Goal: Transaction & Acquisition: Subscribe to service/newsletter

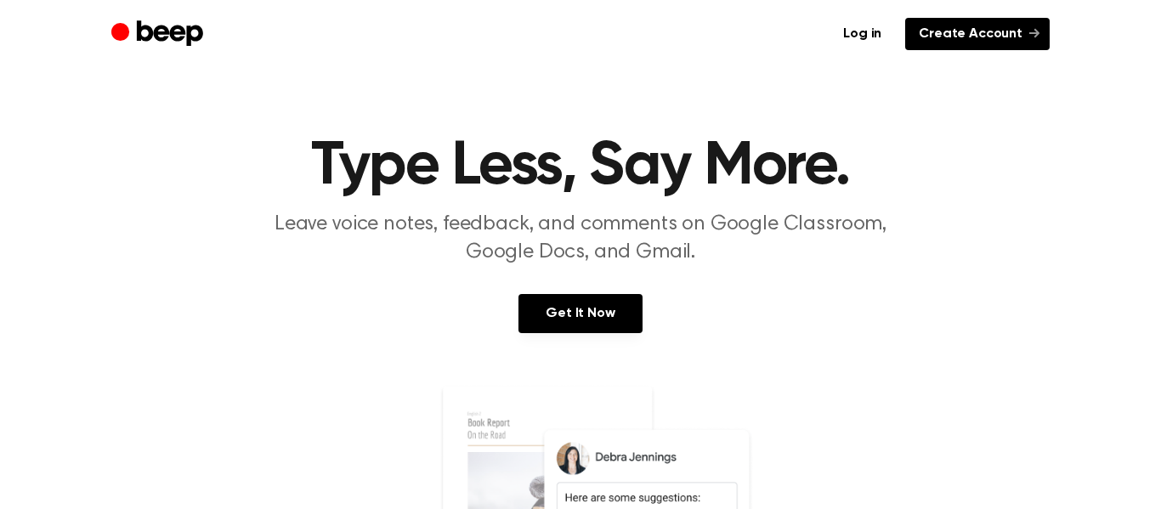
click at [939, 34] on link "Create Account" at bounding box center [977, 34] width 144 height 32
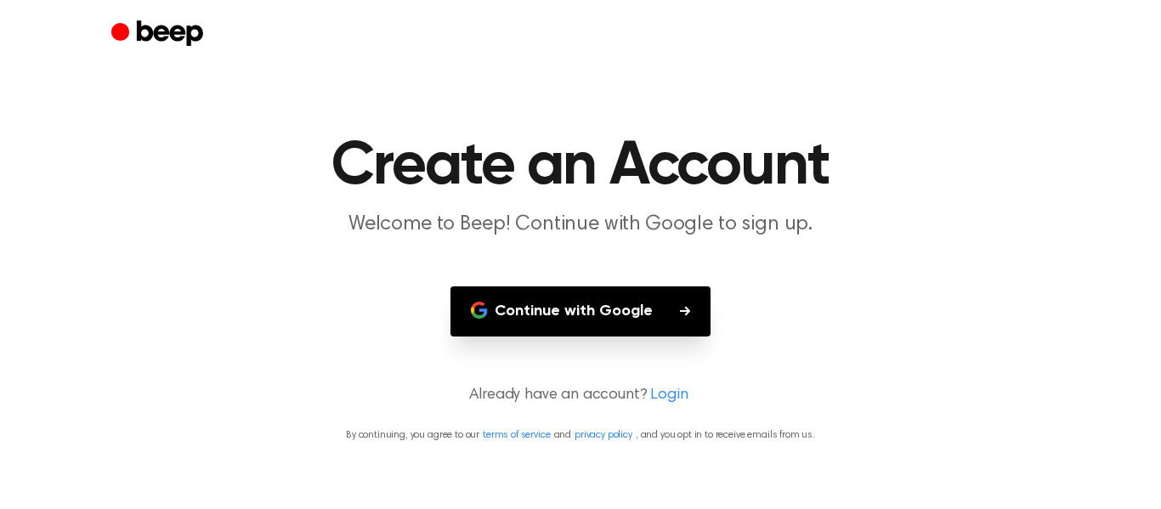
click at [609, 326] on button "Continue with Google" at bounding box center [580, 311] width 260 height 50
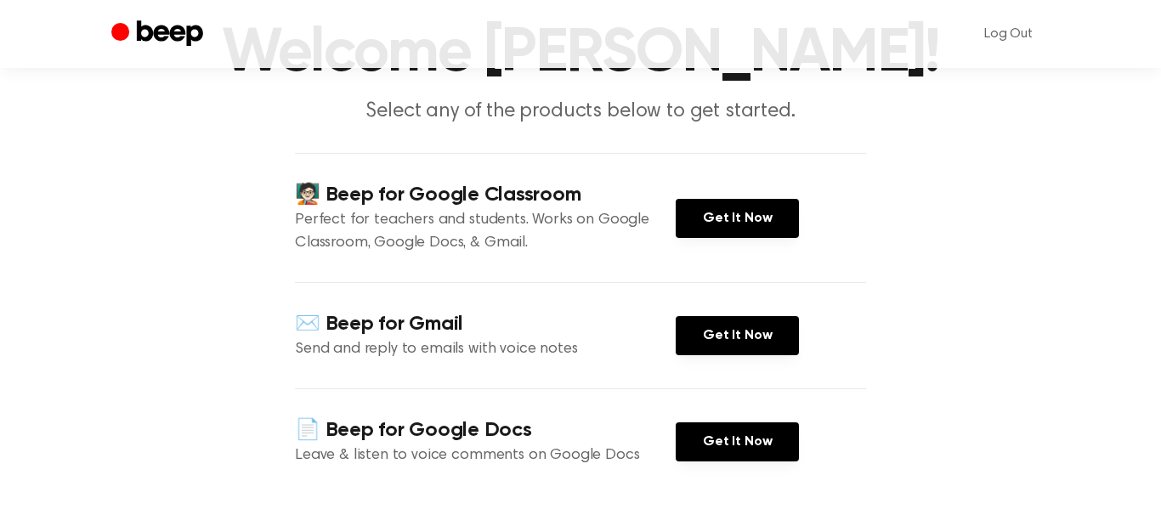
scroll to position [115, 0]
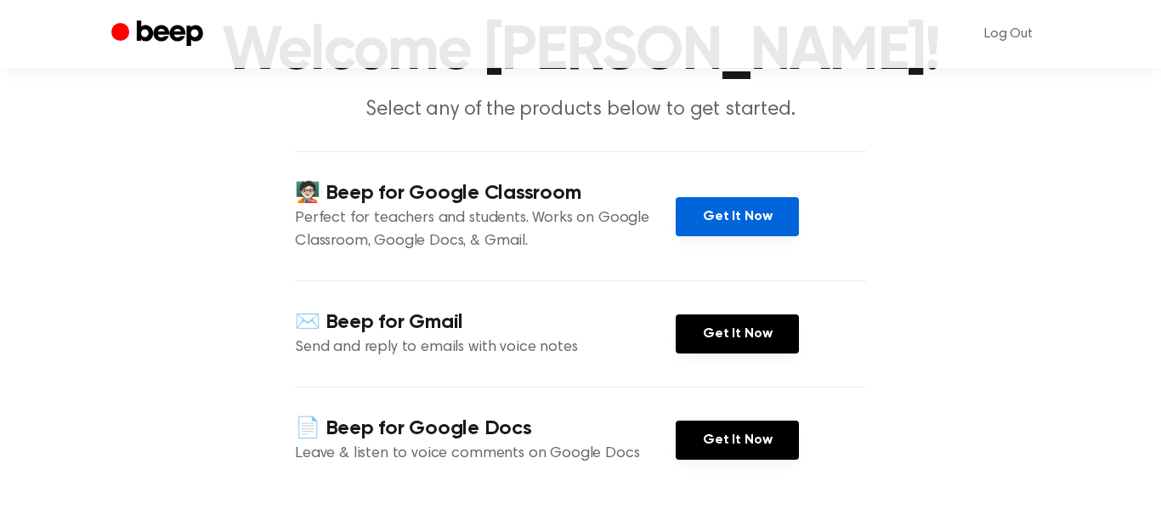
click at [782, 213] on link "Get It Now" at bounding box center [737, 216] width 123 height 39
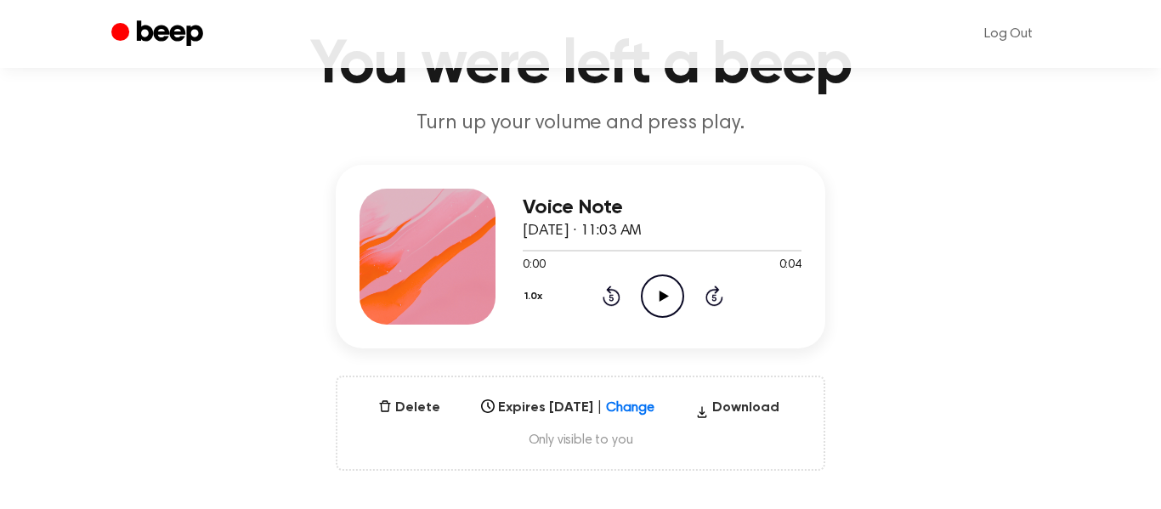
scroll to position [104, 0]
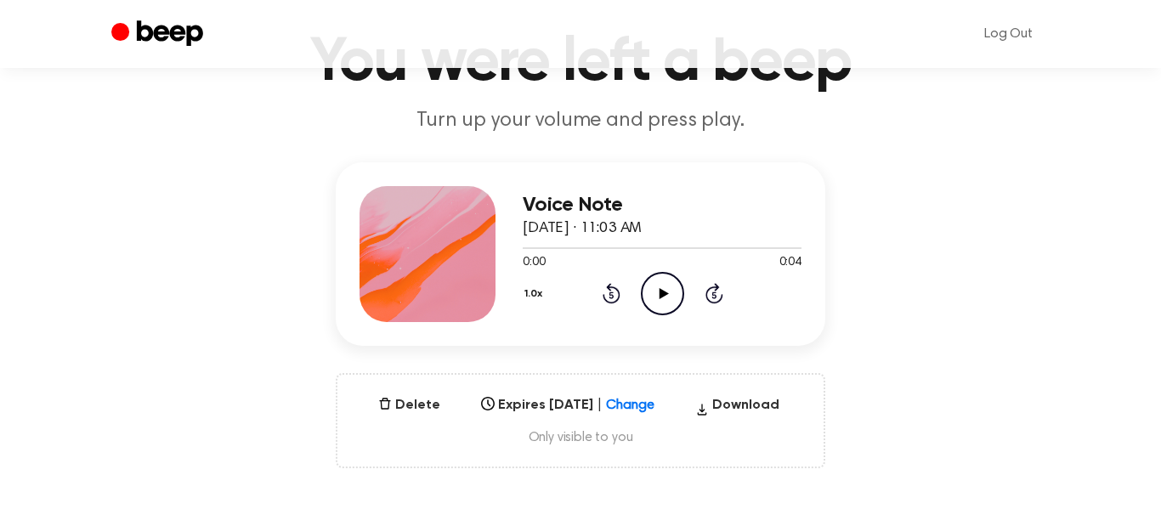
click at [669, 303] on icon "Play Audio" at bounding box center [662, 293] width 43 height 43
click at [669, 303] on icon "Pause Audio" at bounding box center [662, 293] width 43 height 43
